Goal: Navigation & Orientation: Find specific page/section

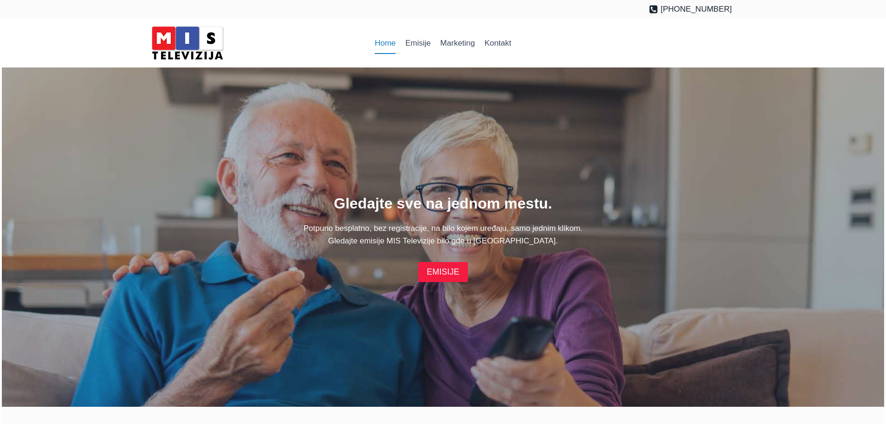
click at [444, 272] on link "EMISIJE" at bounding box center [442, 272] width 49 height 20
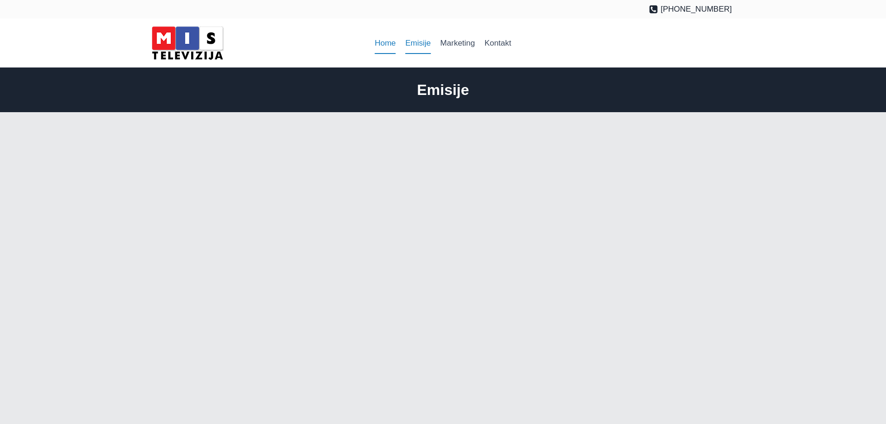
click at [383, 40] on link "Home" at bounding box center [385, 43] width 31 height 22
